Goal: Obtain resource: Download file/media

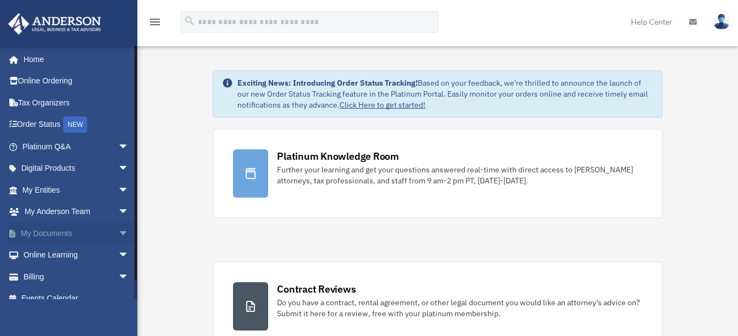
click at [118, 235] on span "arrow_drop_down" at bounding box center [129, 234] width 22 height 23
click at [43, 252] on link "Box" at bounding box center [80, 256] width 130 height 22
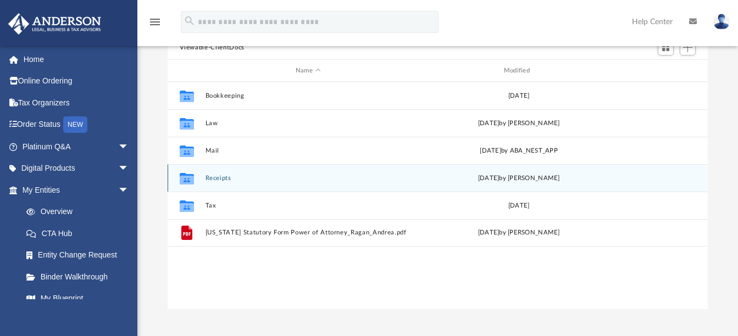
scroll to position [110, 0]
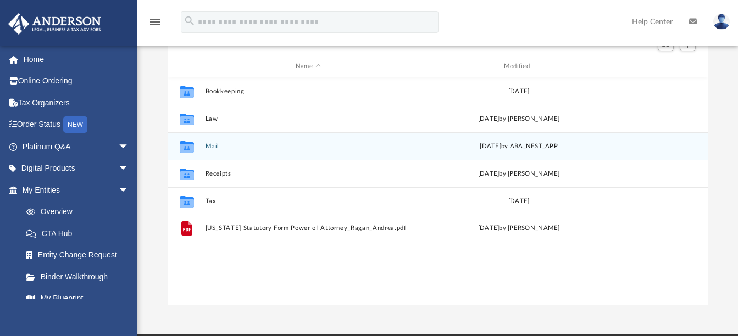
click at [214, 146] on button "Mail" at bounding box center [308, 146] width 206 height 7
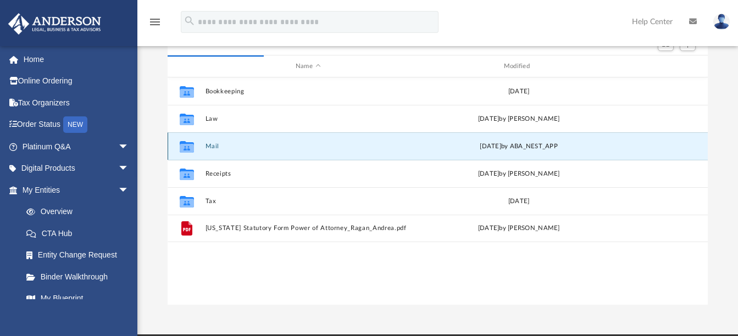
click at [211, 148] on button "Mail" at bounding box center [308, 146] width 206 height 7
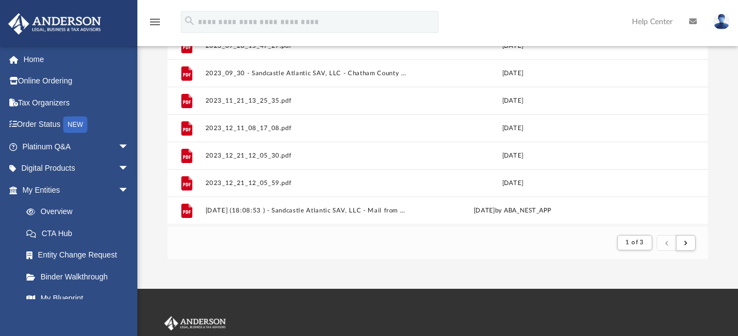
scroll to position [164, 0]
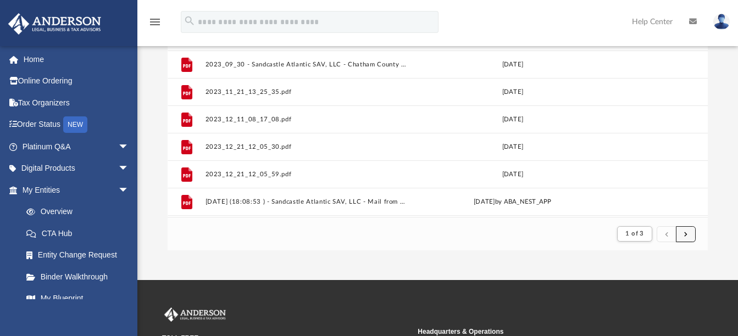
click at [686, 234] on span "submit" at bounding box center [686, 234] width 3 height 6
click at [687, 234] on span "submit" at bounding box center [686, 234] width 3 height 6
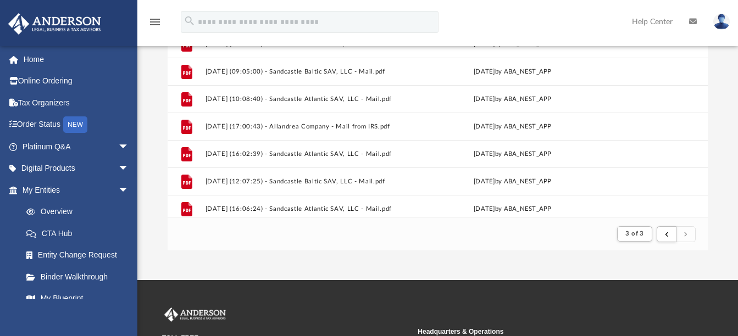
scroll to position [521, 0]
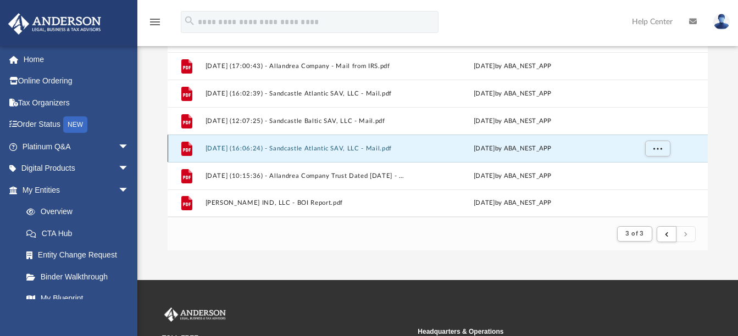
click at [350, 146] on button "2025.09.24 (16:06:24) - Sandcastle Atlantic SAV, LLC - Mail.pdf" at bounding box center [306, 148] width 202 height 7
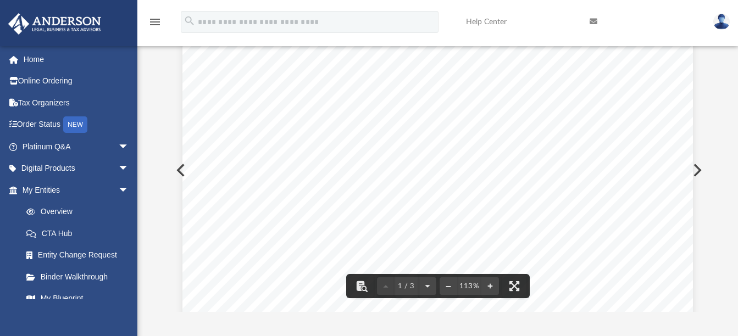
click at [703, 170] on button "Preview" at bounding box center [697, 170] width 24 height 31
click at [699, 168] on button "Preview" at bounding box center [697, 170] width 24 height 31
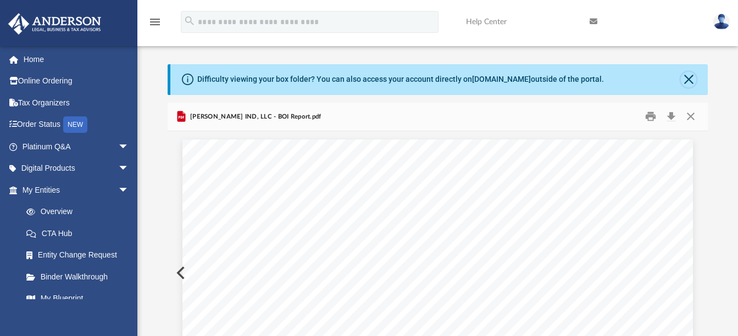
drag, startPoint x: 692, startPoint y: 79, endPoint x: 691, endPoint y: 87, distance: 7.8
click at [692, 79] on button "Close" at bounding box center [688, 79] width 15 height 15
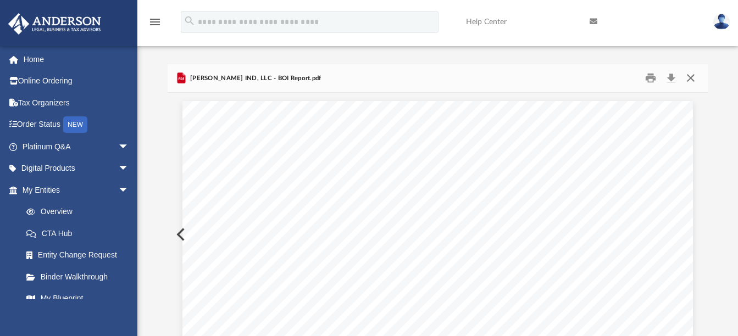
click at [694, 79] on button "Close" at bounding box center [691, 78] width 20 height 17
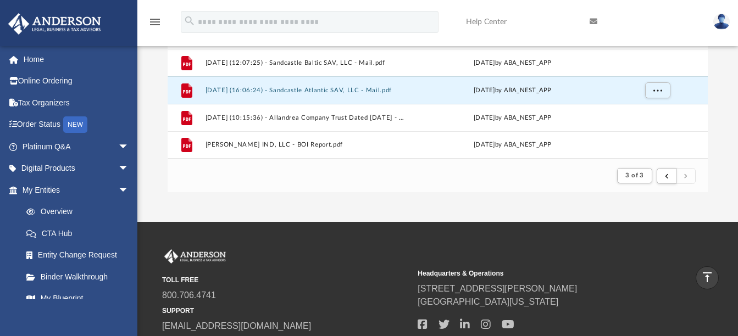
scroll to position [165, 0]
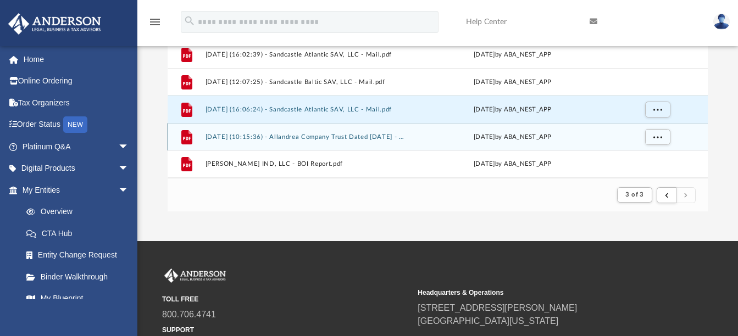
click at [357, 139] on button "2025.09.25 (10:15:36) - Allandrea Company Trust Dated December 22, 2023 - Mail.…" at bounding box center [306, 137] width 202 height 7
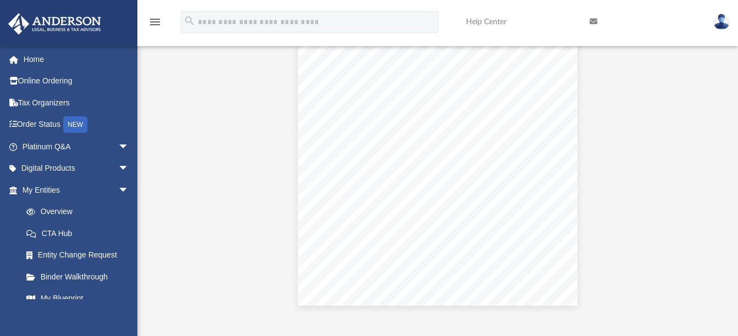
scroll to position [759, 0]
